Goal: Information Seeking & Learning: Check status

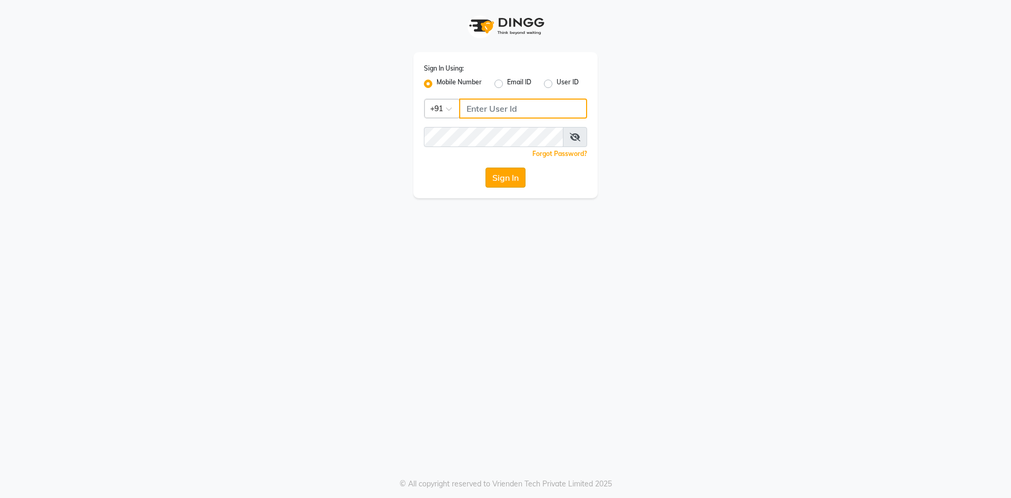
type input "8287180655"
click at [486, 183] on button "Sign In" at bounding box center [506, 177] width 40 height 20
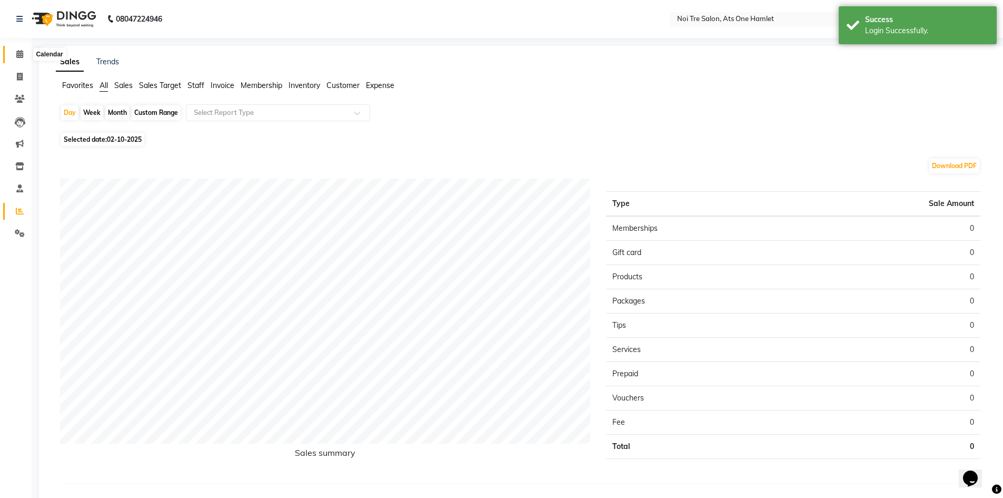
click at [20, 52] on icon at bounding box center [19, 54] width 7 height 8
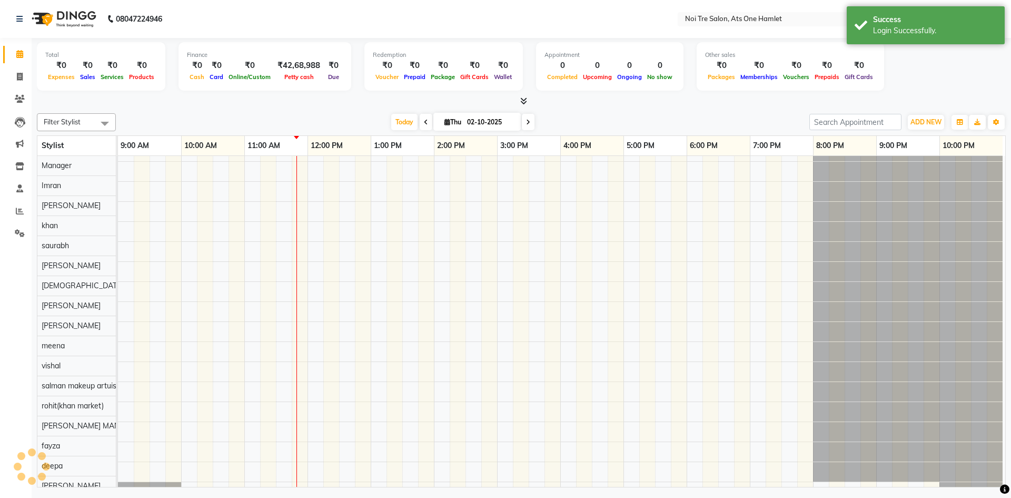
scroll to position [14, 0]
